Goal: Answer question/provide support: Share knowledge or assist other users

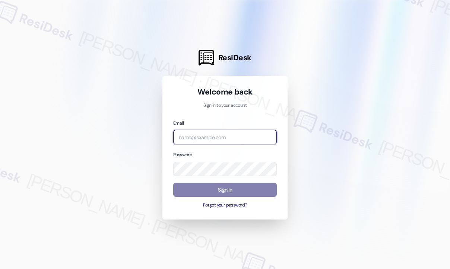
click at [219, 142] on input "email" at bounding box center [225, 137] width 104 height 15
type input "[EMAIL_ADDRESS][PERSON_NAME][PERSON_NAME][DOMAIN_NAME]"
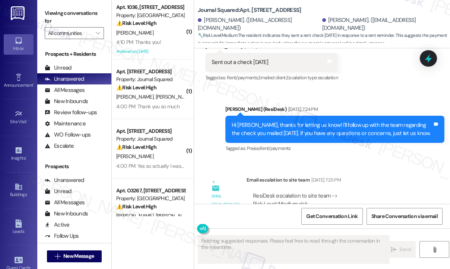
scroll to position [10196, 0]
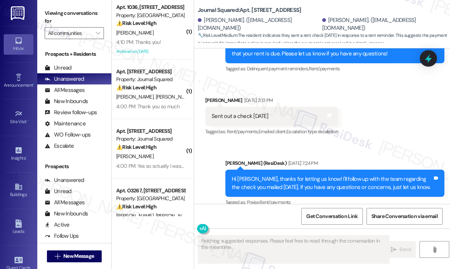
click at [297, 246] on div "ResiDesk escalation to site team -> Risk Level: Medium risk Topics: Paid via ch…" at bounding box center [335, 262] width 165 height 32
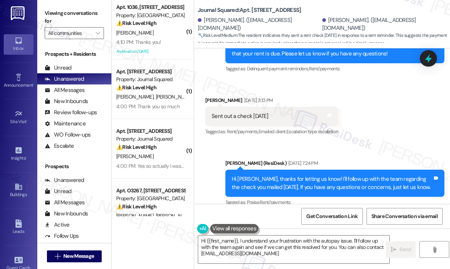
type textarea "Hi {{first_name}}, I understand your frustration with the autopay issue. I'll f…"
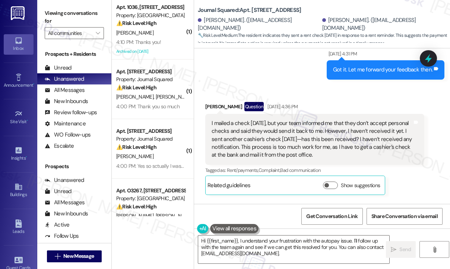
scroll to position [1348, 0]
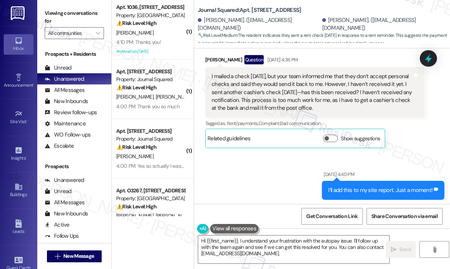
click at [273, 79] on div "I mailed a check [DATE], but your team informed me that they don’t accept perso…" at bounding box center [312, 93] width 201 height 40
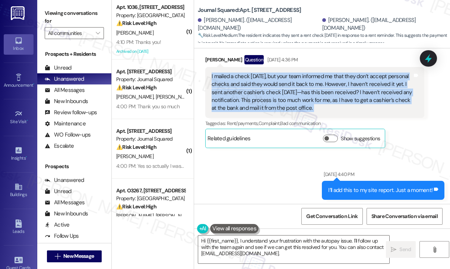
click at [273, 79] on div "I mailed a check [DATE], but your team informed me that they don’t accept perso…" at bounding box center [312, 93] width 201 height 40
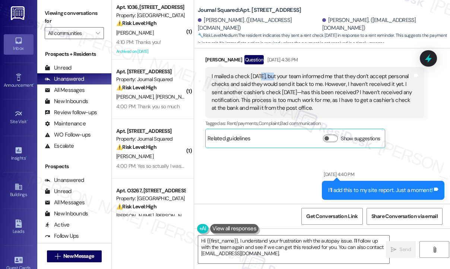
click at [273, 79] on div "I mailed a check [DATE], but your team informed me that they don’t accept perso…" at bounding box center [312, 93] width 201 height 40
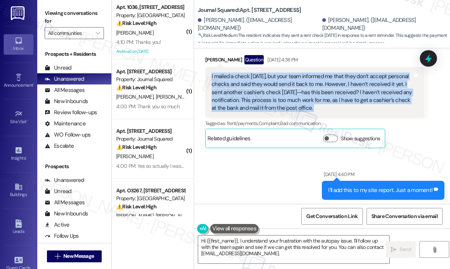
click at [273, 79] on div "I mailed a check [DATE], but your team informed me that they don’t accept perso…" at bounding box center [312, 93] width 201 height 40
click at [301, 85] on div "I mailed a check [DATE], but your team informed me that they don’t accept perso…" at bounding box center [312, 93] width 201 height 40
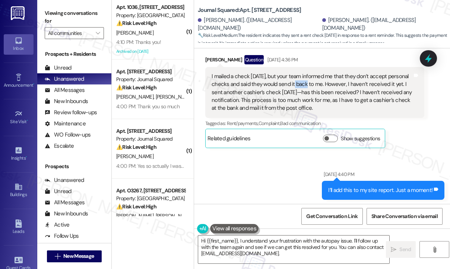
click at [301, 85] on div "I mailed a check [DATE], but your team informed me that they don’t accept perso…" at bounding box center [312, 93] width 201 height 40
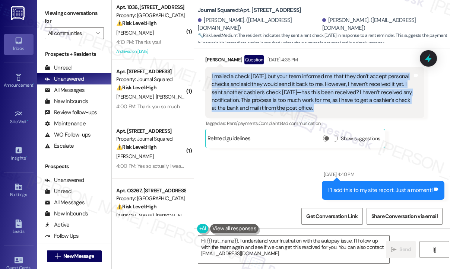
click at [301, 85] on div "I mailed a check [DATE], but your team informed me that they don’t accept perso…" at bounding box center [312, 93] width 201 height 40
click at [270, 92] on div "I mailed a check [DATE], but your team informed me that they don’t accept perso…" at bounding box center [312, 93] width 201 height 40
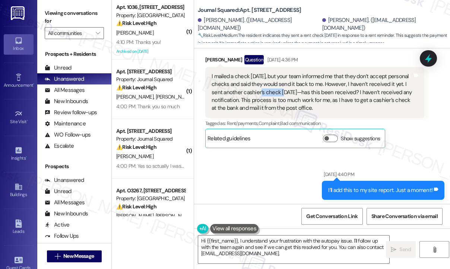
click at [270, 92] on div "I mailed a check [DATE], but your team informed me that they don’t accept perso…" at bounding box center [312, 93] width 201 height 40
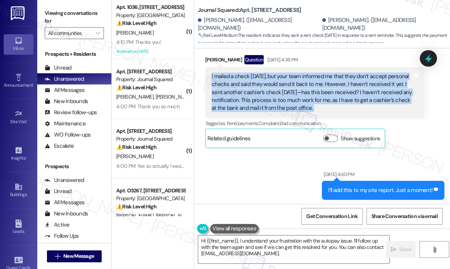
click at [270, 92] on div "I mailed a check [DATE], but your team informed me that they don’t accept perso…" at bounding box center [312, 93] width 201 height 40
click at [264, 94] on div "I mailed a check [DATE], but your team informed me that they don’t accept perso…" at bounding box center [312, 93] width 201 height 40
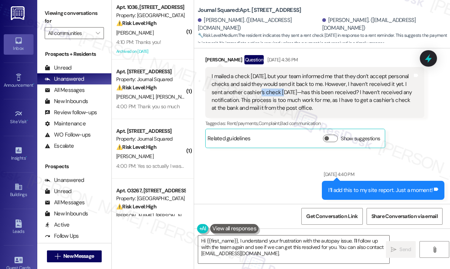
click at [263, 94] on div "I mailed a check [DATE], but your team informed me that they don’t accept perso…" at bounding box center [312, 93] width 201 height 40
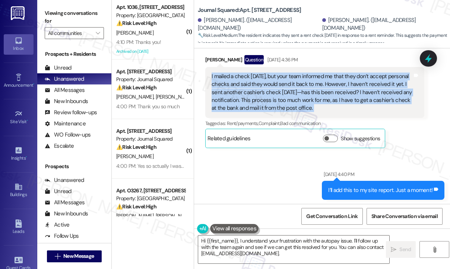
click at [263, 94] on div "I mailed a check [DATE], but your team informed me that they don’t accept perso…" at bounding box center [312, 93] width 201 height 40
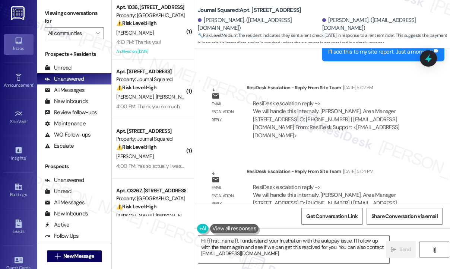
scroll to position [1534, 0]
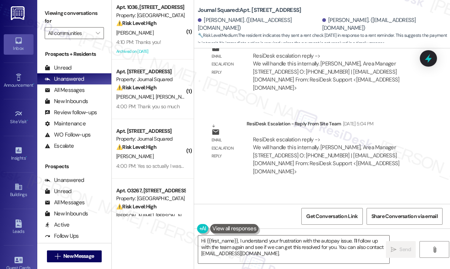
click at [285, 75] on div "ResiDesk escalation reply -> We will handle this internally. [PERSON_NAME], Are…" at bounding box center [335, 72] width 167 height 40
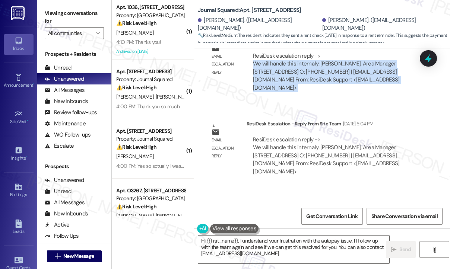
click at [285, 75] on div "ResiDesk escalation reply -> We will handle this internally. [PERSON_NAME], Are…" at bounding box center [335, 72] width 167 height 40
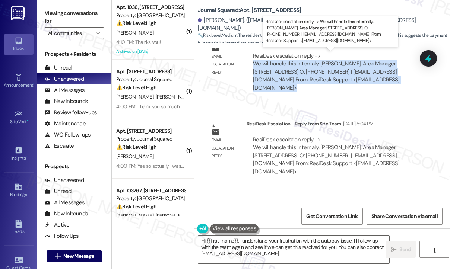
click at [288, 71] on div "ResiDesk escalation reply -> We will handle this internally. [PERSON_NAME], Are…" at bounding box center [326, 71] width 146 height 39
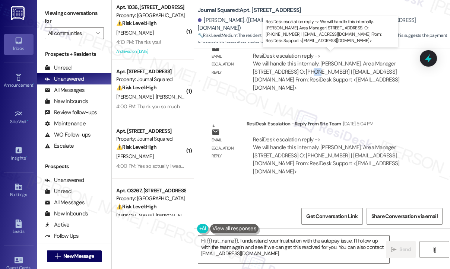
click at [288, 71] on div "ResiDesk escalation reply -> We will handle this internally. [PERSON_NAME], Are…" at bounding box center [326, 71] width 146 height 39
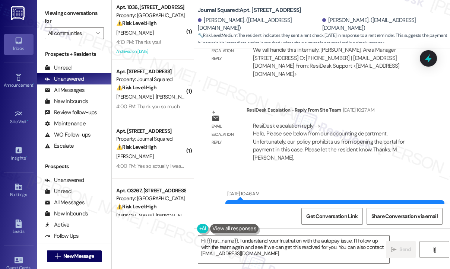
scroll to position [1720, 0]
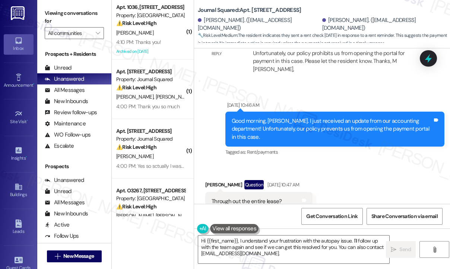
click at [298, 121] on div "Good morning, [PERSON_NAME]. I just received an update from our accounting depa…" at bounding box center [332, 129] width 201 height 24
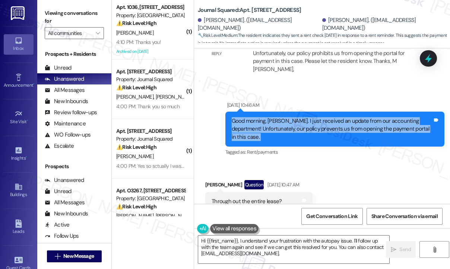
click at [298, 121] on div "Good morning, [PERSON_NAME]. I just received an update from our accounting depa…" at bounding box center [332, 129] width 201 height 24
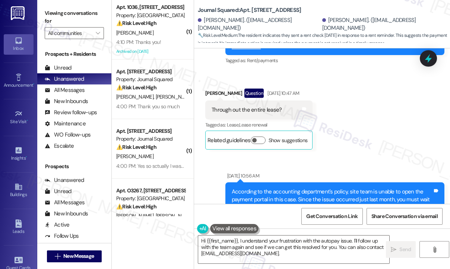
scroll to position [1907, 0]
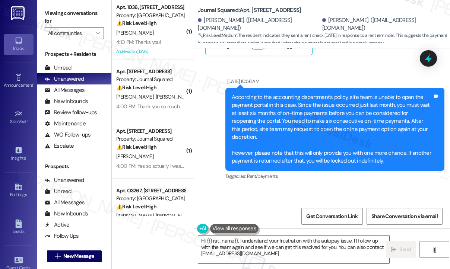
click at [290, 96] on div "According to the accounting department's policy, site team is unable to open th…" at bounding box center [332, 130] width 201 height 72
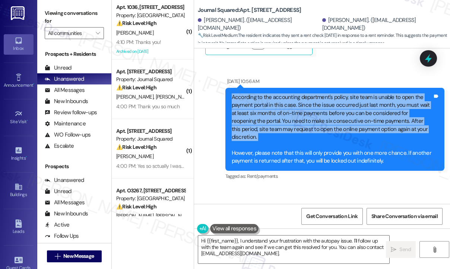
click at [290, 96] on div "According to the accounting department's policy, site team is unable to open th…" at bounding box center [332, 130] width 201 height 72
click at [278, 94] on div "According to the accounting department's policy, site team is unable to open th…" at bounding box center [332, 130] width 201 height 72
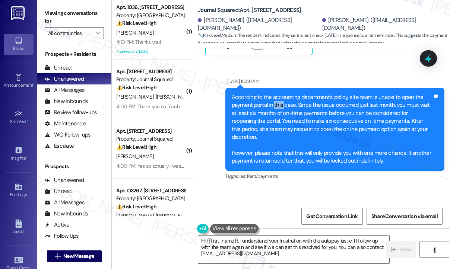
click at [278, 94] on div "According to the accounting department's policy, site team is unable to open th…" at bounding box center [332, 130] width 201 height 72
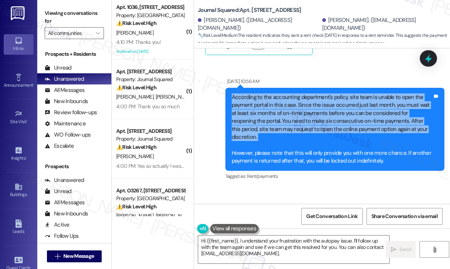
click at [278, 94] on div "According to the accounting department's policy, site team is unable to open th…" at bounding box center [332, 130] width 201 height 72
click at [348, 103] on div "According to the accounting department's policy, site team is unable to open th…" at bounding box center [332, 130] width 201 height 72
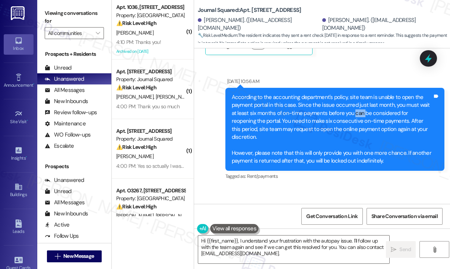
click at [348, 103] on div "According to the accounting department's policy, site team is unable to open th…" at bounding box center [332, 130] width 201 height 72
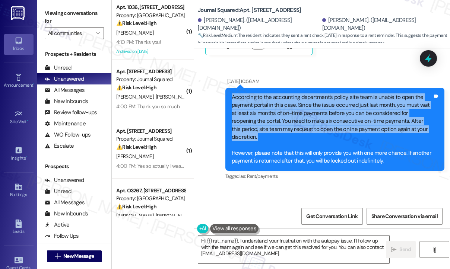
click at [348, 103] on div "According to the accounting department's policy, site team is unable to open th…" at bounding box center [332, 130] width 201 height 72
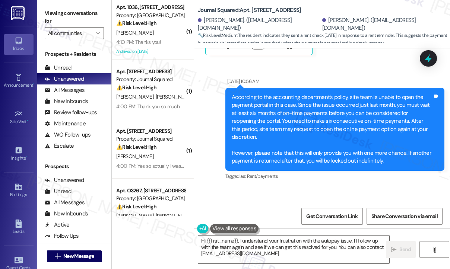
click at [446, 115] on div "Sent via SMS [DATE] 10:56 AM According to the accounting department's policy, s…" at bounding box center [335, 129] width 230 height 115
click at [293, 94] on div "According to the accounting department's policy, site team is unable to open th…" at bounding box center [332, 130] width 201 height 72
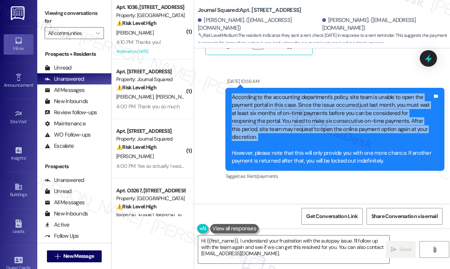
click at [293, 94] on div "According to the accounting department's policy, site team is unable to open th…" at bounding box center [332, 130] width 201 height 72
click at [294, 98] on div "According to the accounting department's policy, site team is unable to open th…" at bounding box center [332, 130] width 201 height 72
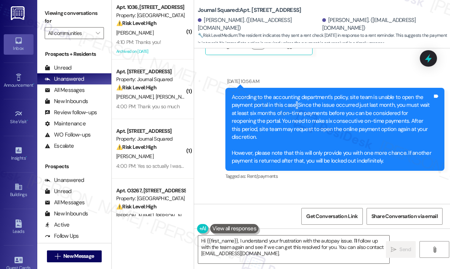
click at [294, 98] on div "According to the accounting department's policy, site team is unable to open th…" at bounding box center [332, 130] width 201 height 72
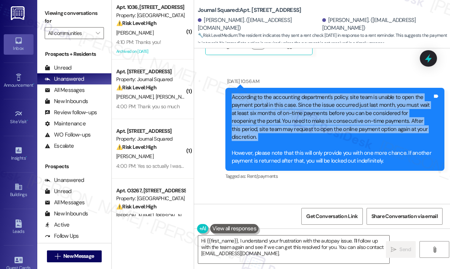
click at [294, 98] on div "According to the accounting department's policy, site team is unable to open th…" at bounding box center [332, 130] width 201 height 72
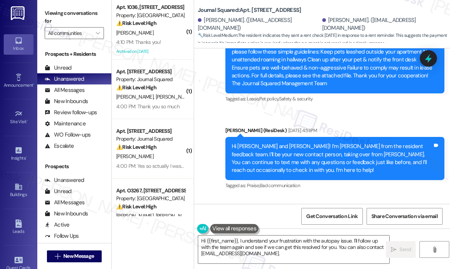
scroll to position [2329, 0]
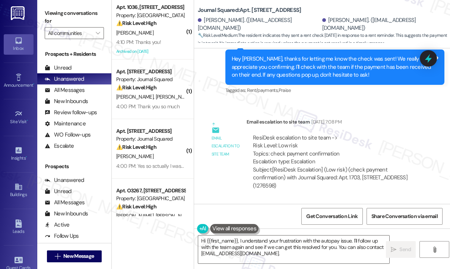
scroll to position [3653, 0]
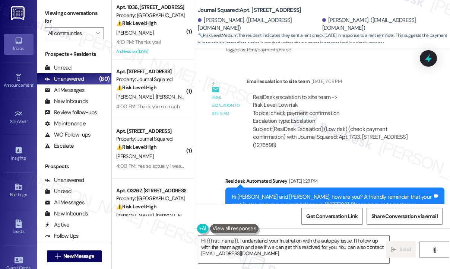
click at [443, 161] on div "Survey, sent via SMS Residesk Automated Survey [DATE] 1:28 PM Hi [PERSON_NAME] …" at bounding box center [322, 208] width 256 height 95
